Goal: Navigation & Orientation: Go to known website

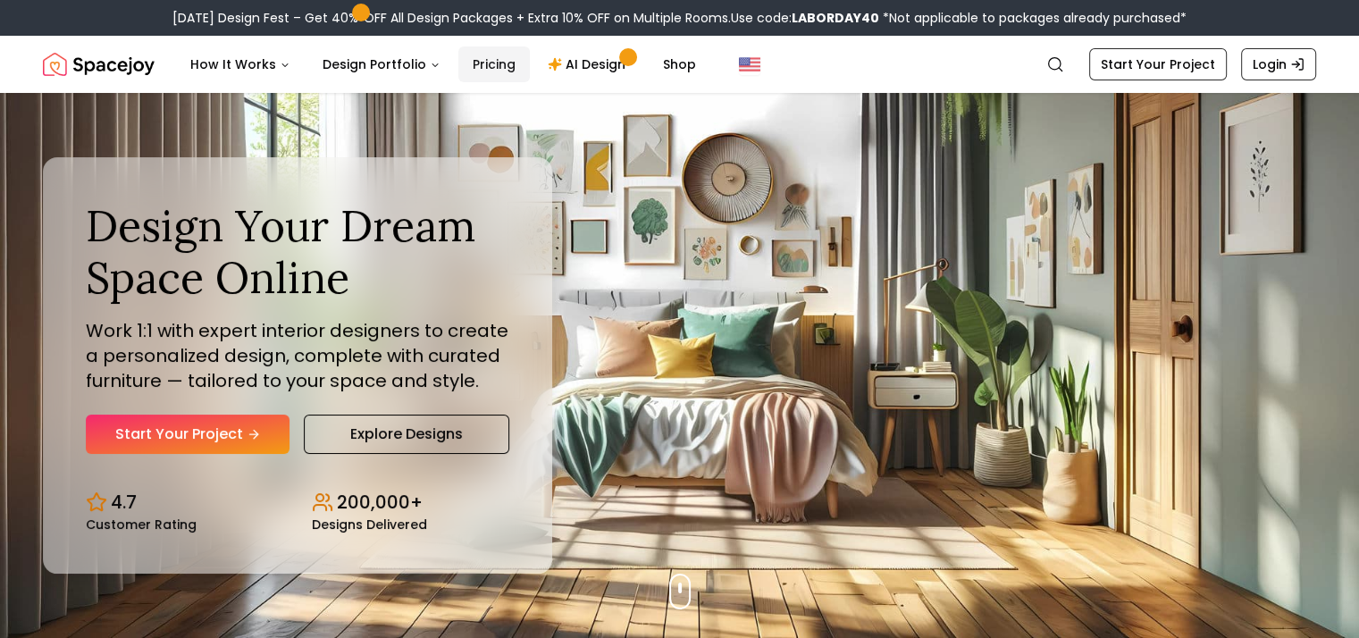
click at [492, 62] on link "Pricing" at bounding box center [493, 64] width 71 height 36
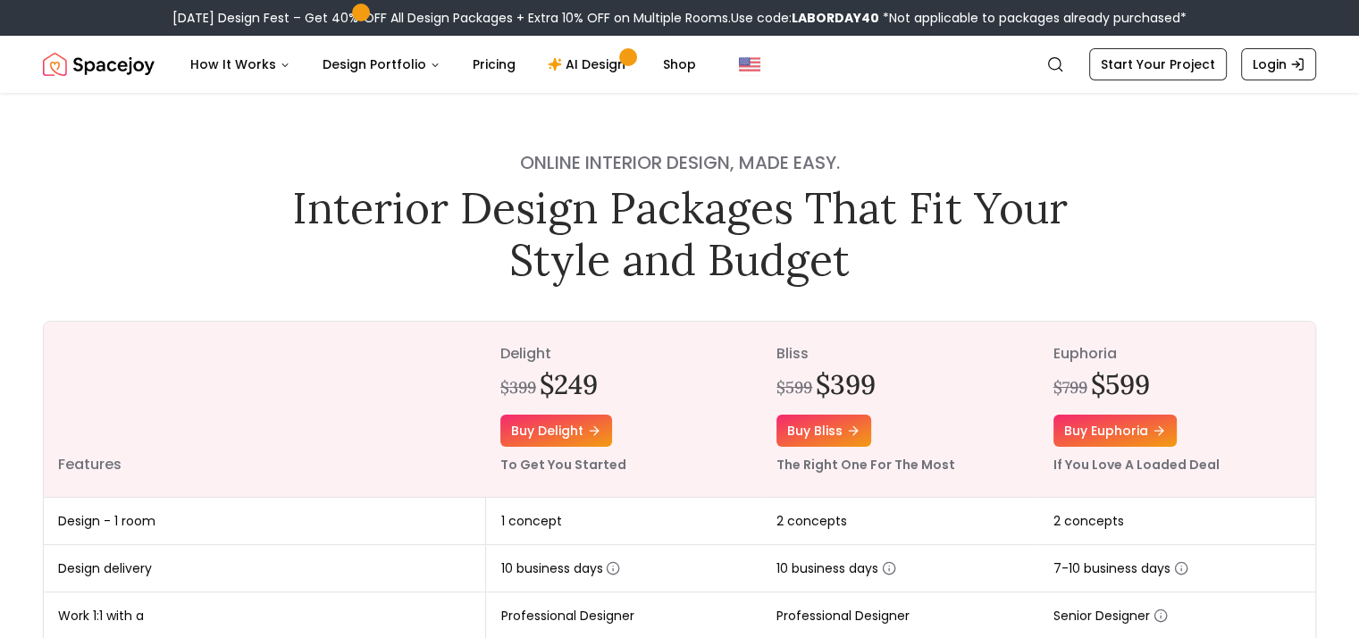
click at [122, 70] on img "Spacejoy" at bounding box center [99, 64] width 112 height 36
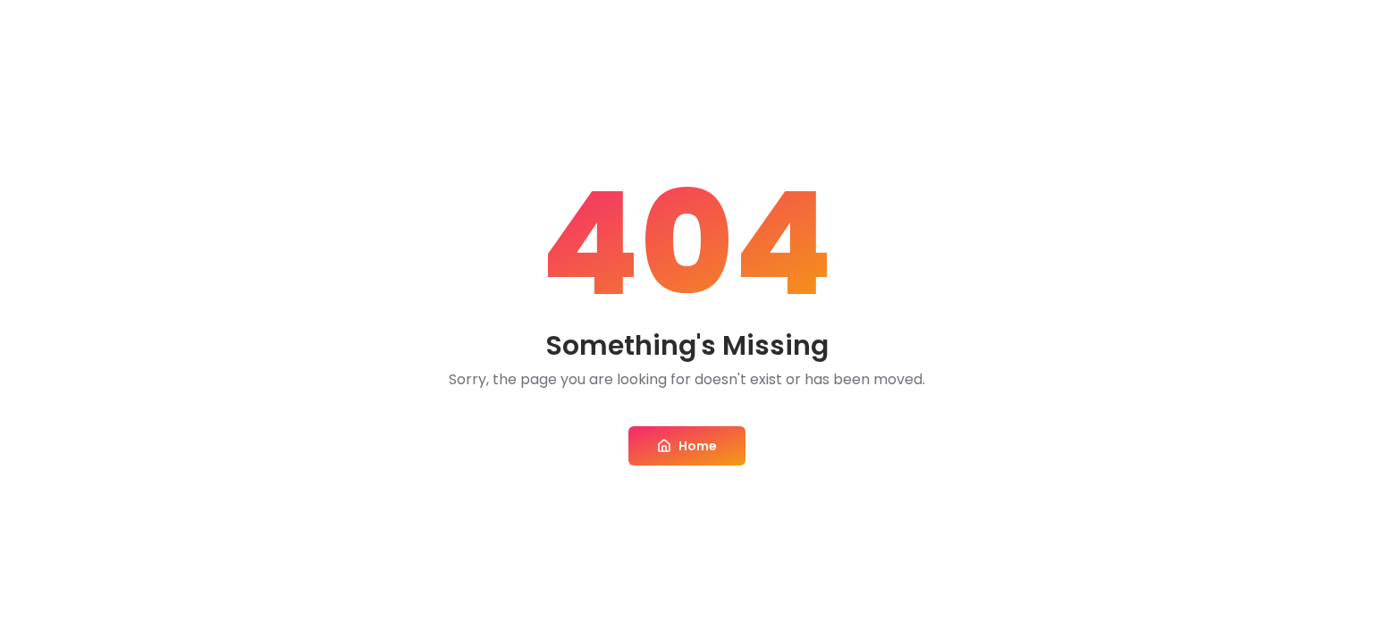
click at [668, 435] on link "Home" at bounding box center [686, 445] width 117 height 39
